Goal: Browse casually: Explore the website without a specific task or goal

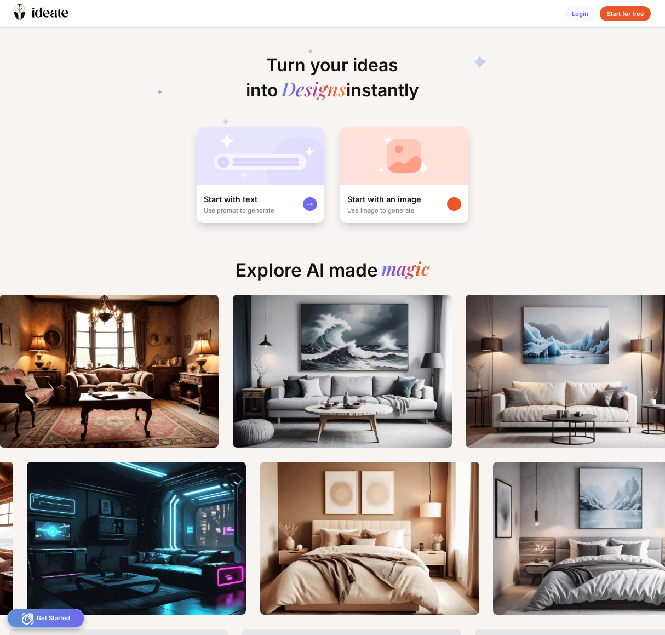
click at [530, 232] on div "Turn your ideas into Designs instantly Start with text Use prompt to generate S…" at bounding box center [332, 331] width 665 height 607
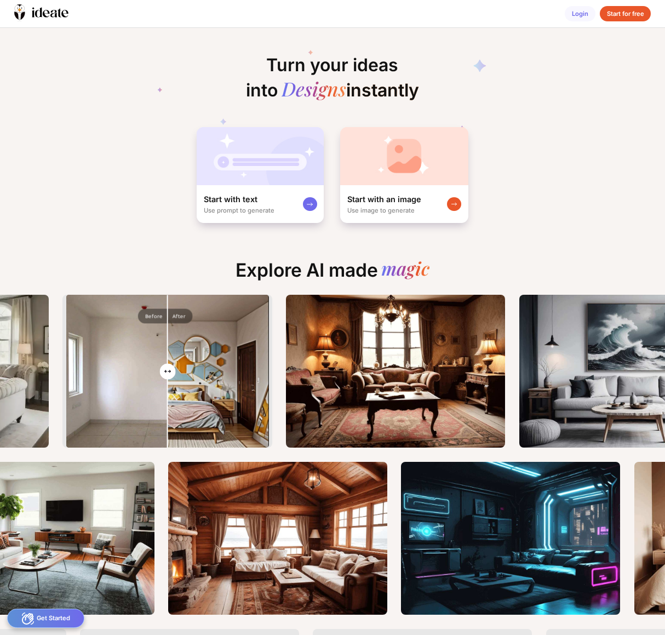
click at [547, 174] on div "Turn your ideas into Designs instantly Start with text Use prompt to generate S…" at bounding box center [332, 126] width 665 height 196
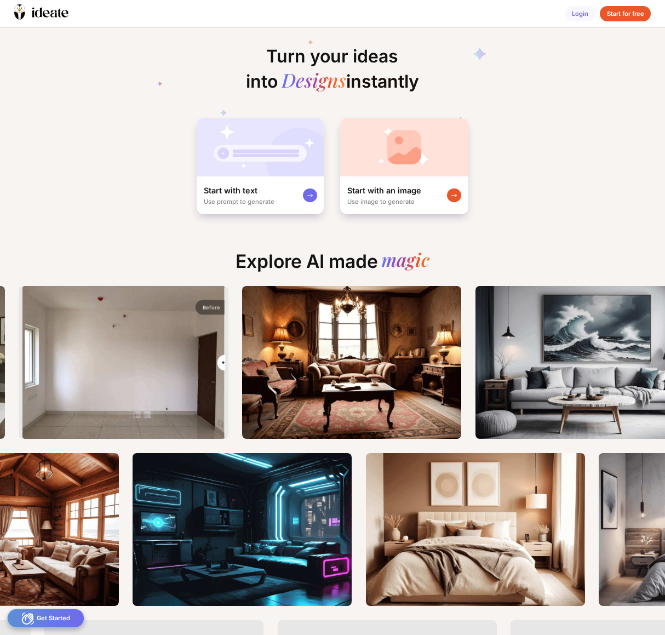
drag, startPoint x: 125, startPoint y: 363, endPoint x: 226, endPoint y: 372, distance: 100.7
click at [224, 372] on input "range" at bounding box center [124, 363] width 200 height 153
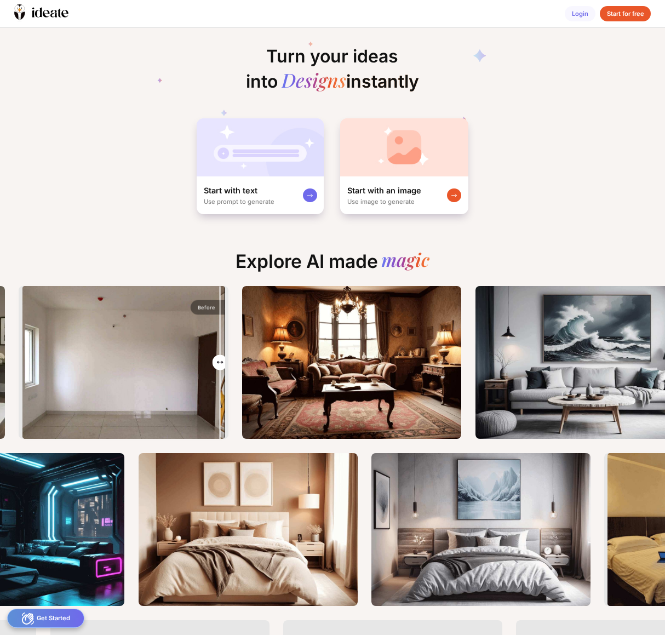
drag, startPoint x: 223, startPoint y: 365, endPoint x: 215, endPoint y: 353, distance: 14.1
click at [215, 353] on input "range" at bounding box center [124, 363] width 200 height 153
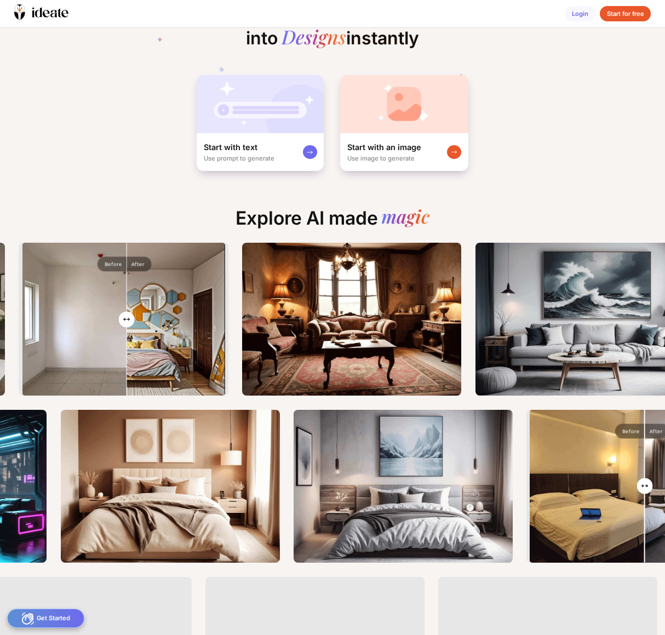
drag, startPoint x: 221, startPoint y: 320, endPoint x: 127, endPoint y: 323, distance: 94.2
click at [127, 323] on input "range" at bounding box center [124, 320] width 200 height 153
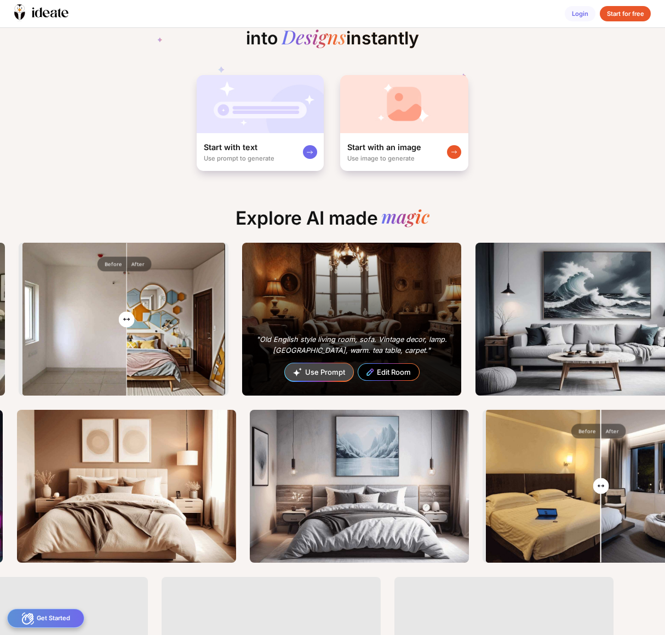
click at [343, 311] on div ""Old English style living room, sofa. Vintage decor, lamp. [GEOGRAPHIC_DATA], w…" at bounding box center [351, 319] width 219 height 153
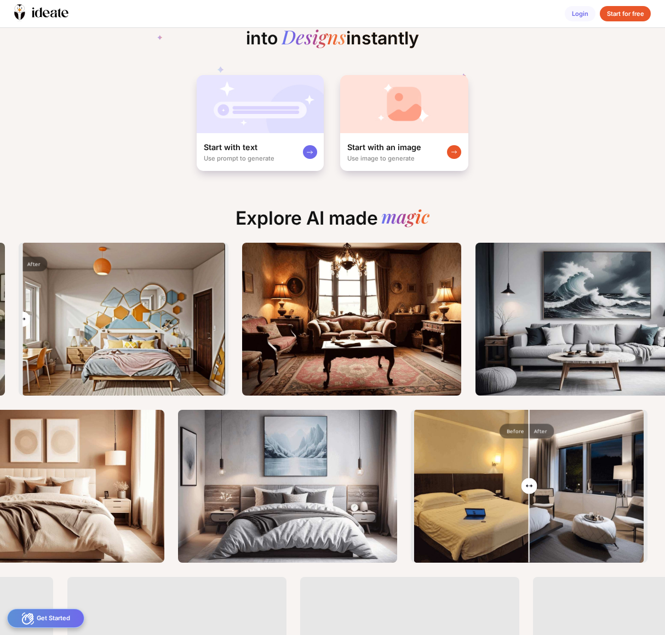
drag, startPoint x: 131, startPoint y: 325, endPoint x: -35, endPoint y: 305, distance: 167.3
type input "*"
click at [24, 305] on input "range" at bounding box center [124, 320] width 200 height 153
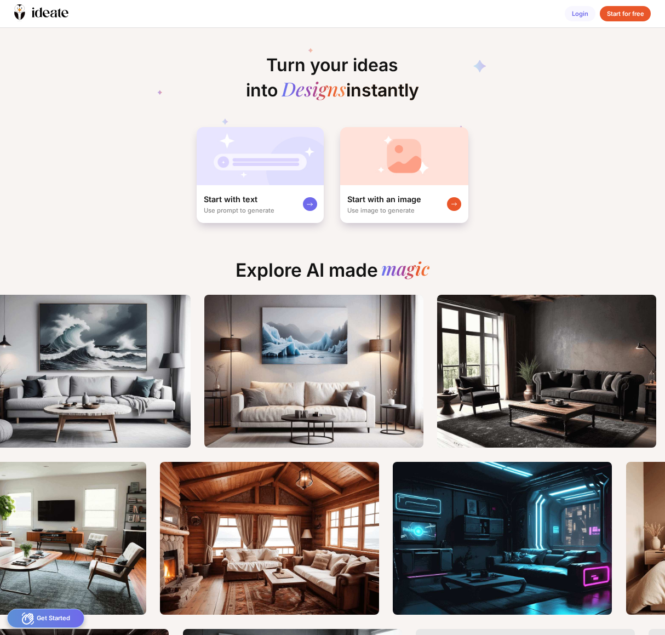
scroll to position [0, 1255]
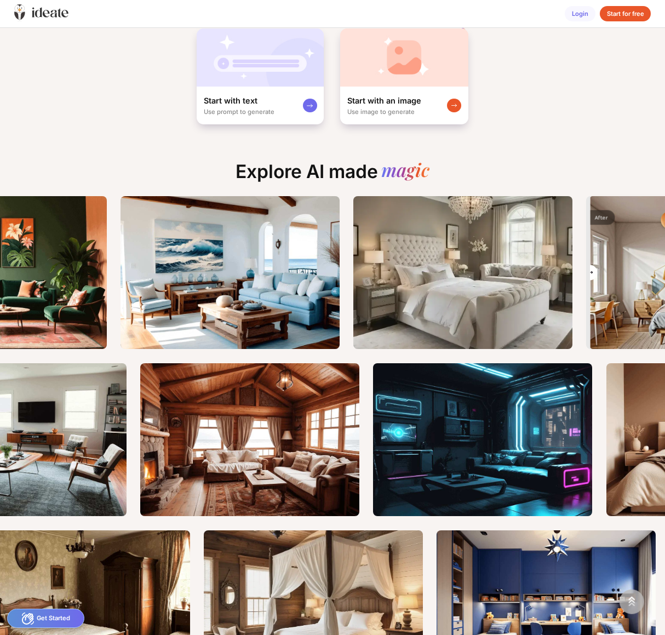
click at [43, 14] on icon at bounding box center [45, 13] width 7 height 7
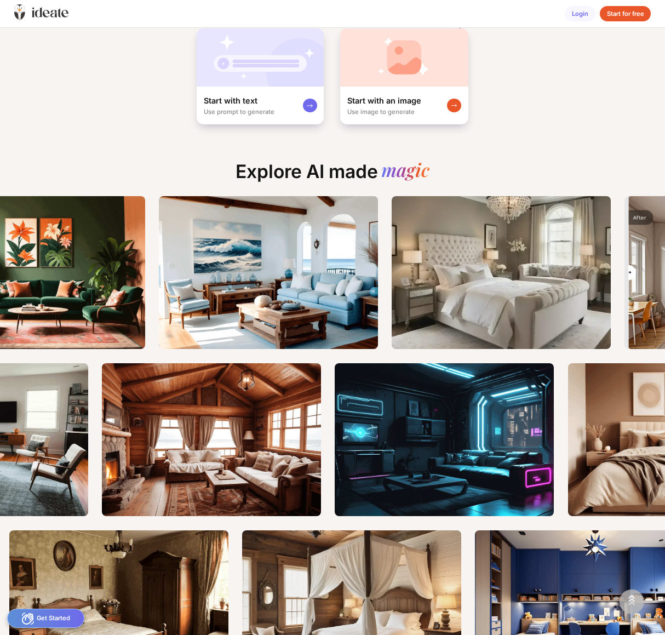
click at [43, 14] on icon at bounding box center [45, 13] width 7 height 7
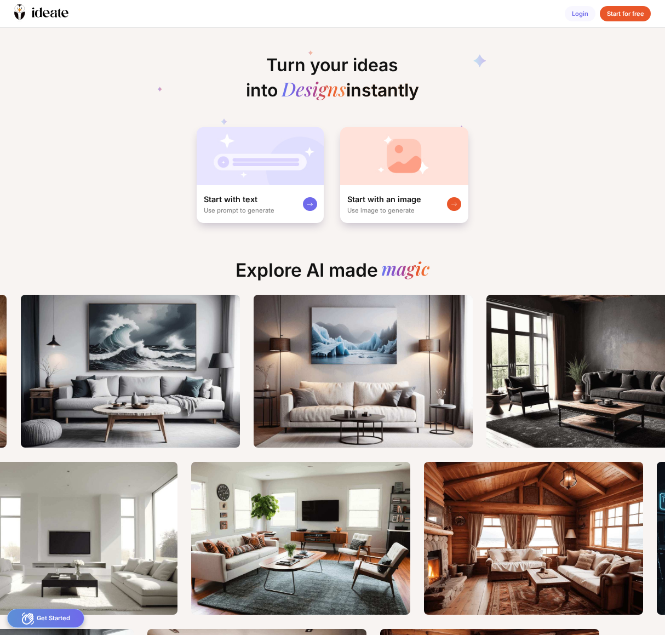
click at [128, 116] on div "Turn your ideas into Designs instantly Start with text Use prompt to generate S…" at bounding box center [332, 126] width 665 height 196
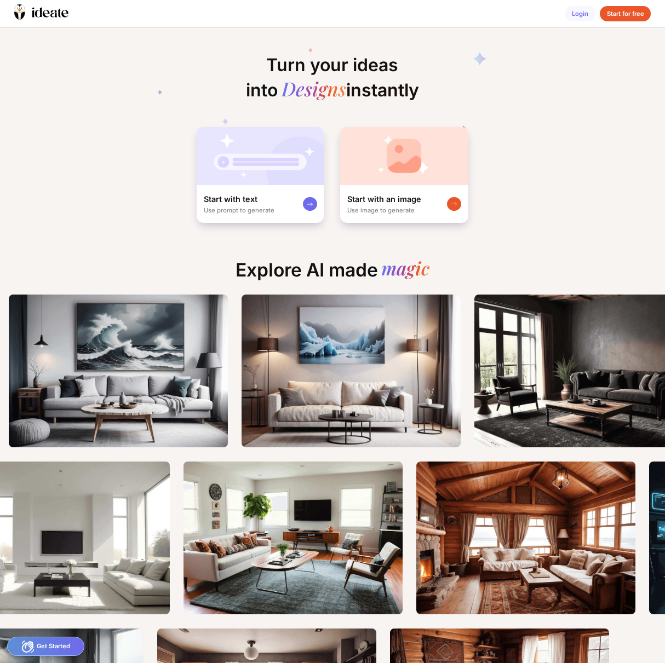
scroll to position [0, 1312]
